Goal: Information Seeking & Learning: Learn about a topic

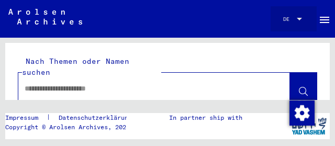
click at [297, 18] on div at bounding box center [299, 19] width 5 height 3
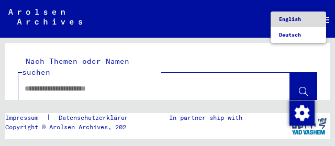
click at [288, 20] on span "English" at bounding box center [290, 19] width 22 height 7
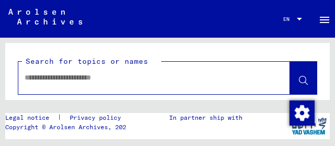
click at [43, 77] on input "text" at bounding box center [145, 77] width 241 height 11
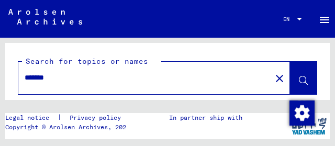
type input "*******"
click at [299, 78] on icon at bounding box center [303, 81] width 9 height 9
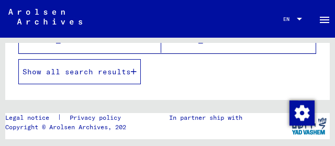
scroll to position [262, 0]
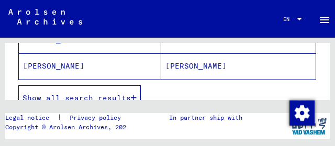
click at [80, 96] on span "Show all search results" at bounding box center [77, 97] width 108 height 9
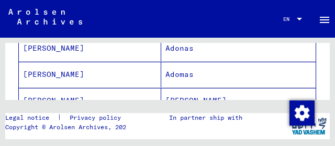
scroll to position [367, 0]
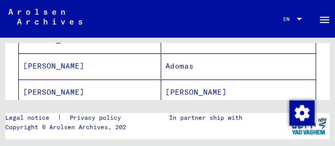
click at [180, 67] on mat-cell "Adomas" at bounding box center [238, 66] width 155 height 26
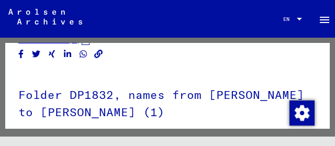
scroll to position [26, 0]
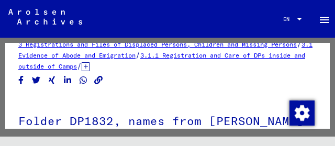
click at [90, 69] on icon at bounding box center [86, 66] width 8 height 9
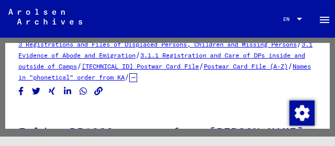
click at [199, 67] on link "[TECHNICAL_ID] Postwar Card File" at bounding box center [140, 66] width 117 height 8
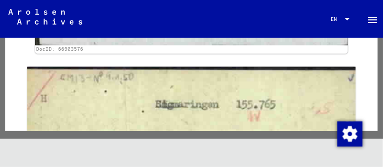
scroll to position [3944, 0]
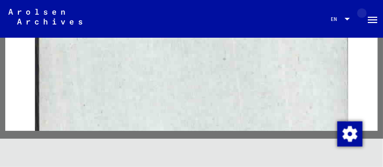
click at [335, 19] on mat-icon "menu" at bounding box center [372, 20] width 13 height 13
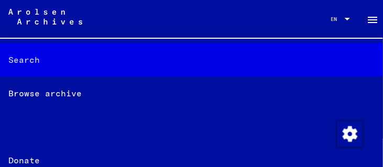
click at [69, 71] on div "Search" at bounding box center [191, 60] width 383 height 34
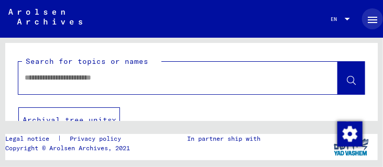
click at [97, 80] on input "text" at bounding box center [169, 77] width 288 height 11
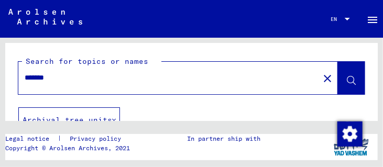
type input "*******"
click at [335, 78] on icon at bounding box center [351, 81] width 9 height 9
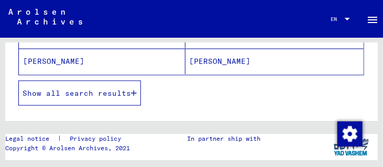
scroll to position [269, 0]
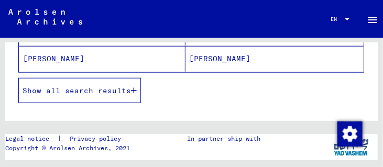
click at [134, 89] on icon "button" at bounding box center [134, 90] width 6 height 7
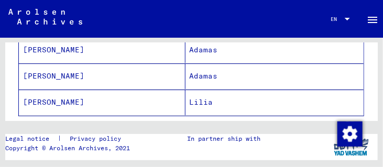
scroll to position [778, 0]
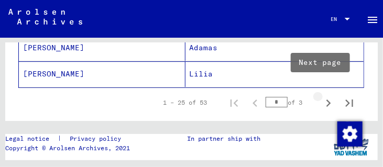
click at [326, 100] on icon "Next page" at bounding box center [328, 103] width 5 height 7
type input "*"
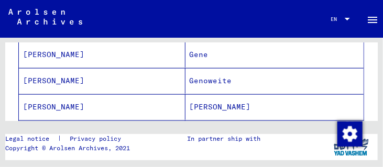
scroll to position [239, 0]
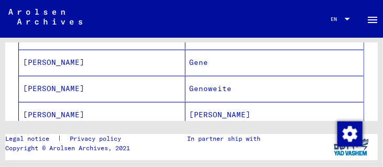
click at [186, 63] on mat-cell "Gene" at bounding box center [275, 63] width 179 height 26
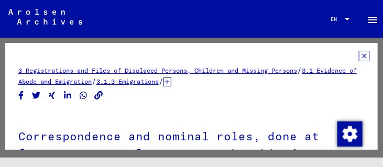
click at [159, 83] on link "3.1.3 Emigrations" at bounding box center [127, 82] width 62 height 8
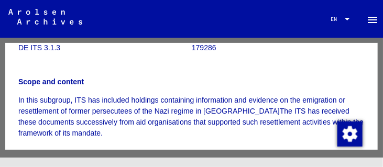
scroll to position [119, 0]
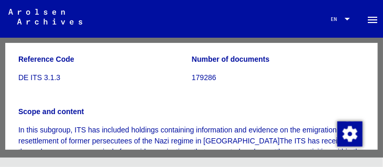
click at [58, 79] on p "DE ITS 3.1.3" at bounding box center [104, 77] width 173 height 11
click at [203, 80] on p "179286" at bounding box center [278, 77] width 173 height 11
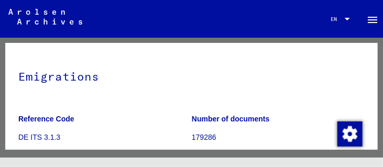
scroll to position [30, 0]
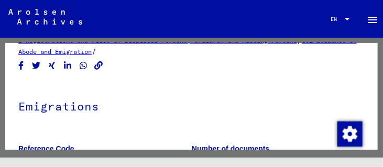
click at [77, 108] on h1 "Emigrations" at bounding box center [191, 105] width 346 height 46
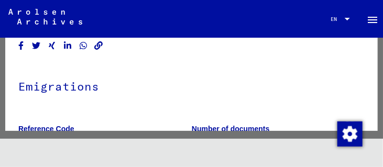
scroll to position [0, 0]
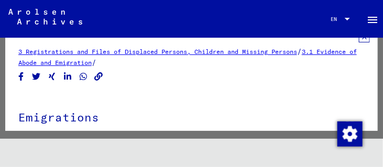
click at [72, 60] on link "3.1 Evidence of Abode and Emigration" at bounding box center [187, 57] width 339 height 19
click at [105, 52] on link "3 Registrations and Files of Displaced Persons, Children and Missing Persons" at bounding box center [157, 52] width 279 height 8
click at [222, 51] on link "3 Registrations and Files of Displaced Persons, Children and Missing Persons" at bounding box center [157, 52] width 279 height 8
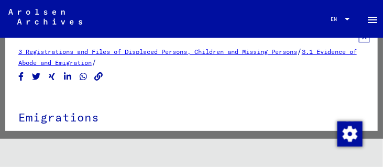
click at [222, 51] on link "3 Registrations and Files of Displaced Persons, Children and Missing Persons" at bounding box center [157, 52] width 279 height 8
click at [335, 50] on link "3.1 Evidence of Abode and Emigration" at bounding box center [187, 57] width 339 height 19
drag, startPoint x: 112, startPoint y: 63, endPoint x: 106, endPoint y: 63, distance: 5.8
click at [106, 63] on link "3.1 Evidence of Abode and Emigration" at bounding box center [187, 57] width 339 height 19
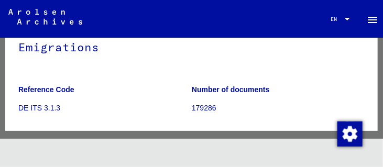
scroll to position [90, 0]
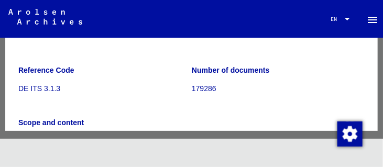
click at [53, 90] on p "DE ITS 3.1.3" at bounding box center [104, 88] width 173 height 11
click at [57, 71] on b "Reference Code" at bounding box center [46, 70] width 56 height 8
click at [196, 84] on p "179286" at bounding box center [278, 88] width 173 height 11
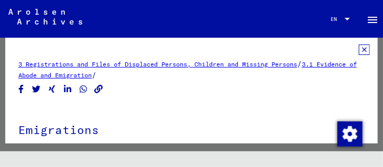
scroll to position [0, 0]
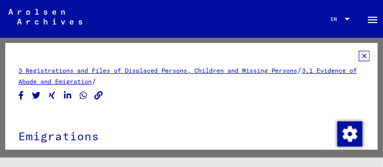
click at [58, 69] on link "3 Registrations and Files of Displaced Persons, Children and Missing Persons" at bounding box center [157, 71] width 279 height 8
click at [52, 28] on link at bounding box center [45, 19] width 91 height 20
